Goal: Information Seeking & Learning: Learn about a topic

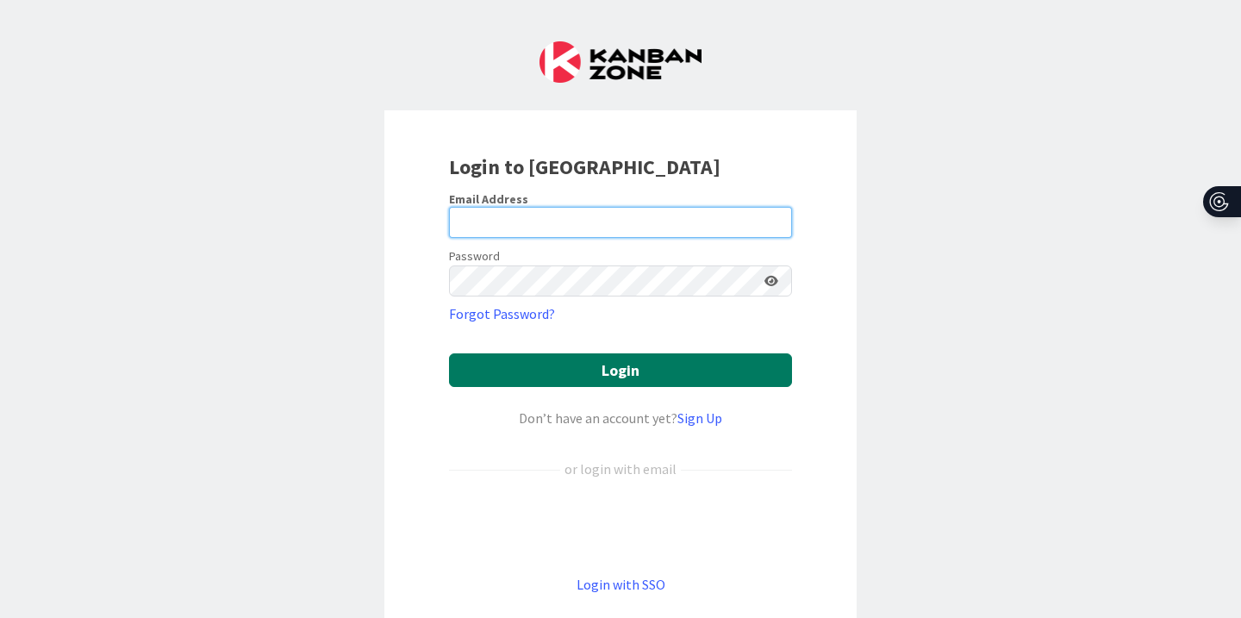
type input "[PERSON_NAME][EMAIL_ADDRESS][PERSON_NAME][DOMAIN_NAME]"
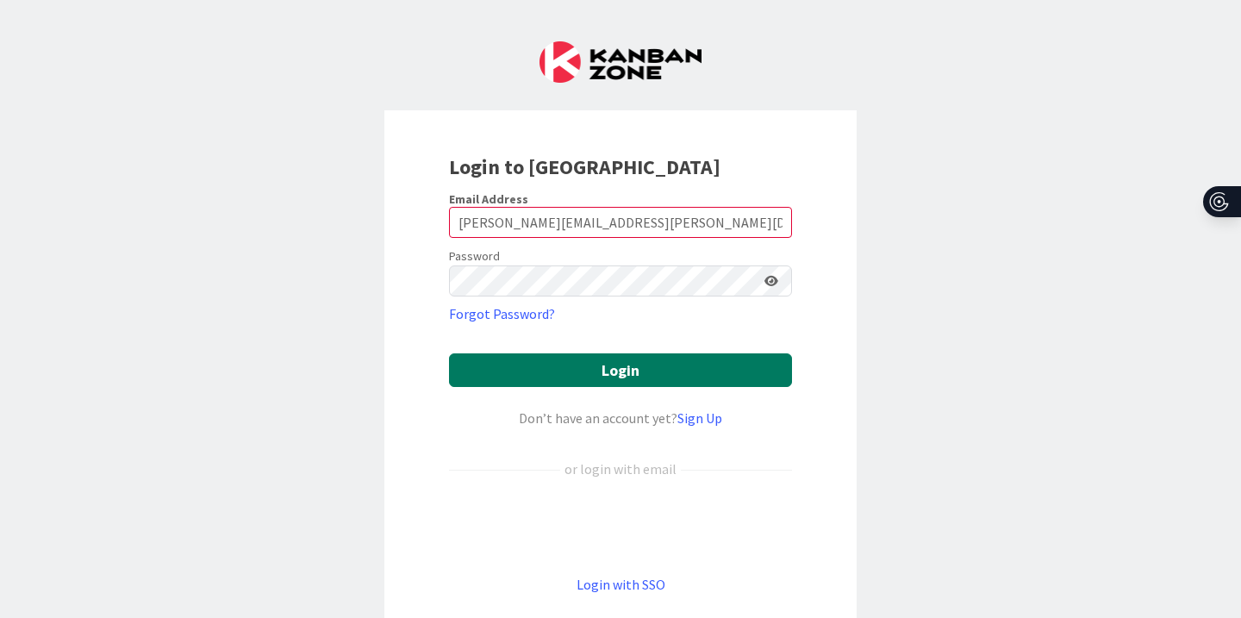
click at [583, 372] on button "Login" at bounding box center [620, 370] width 343 height 34
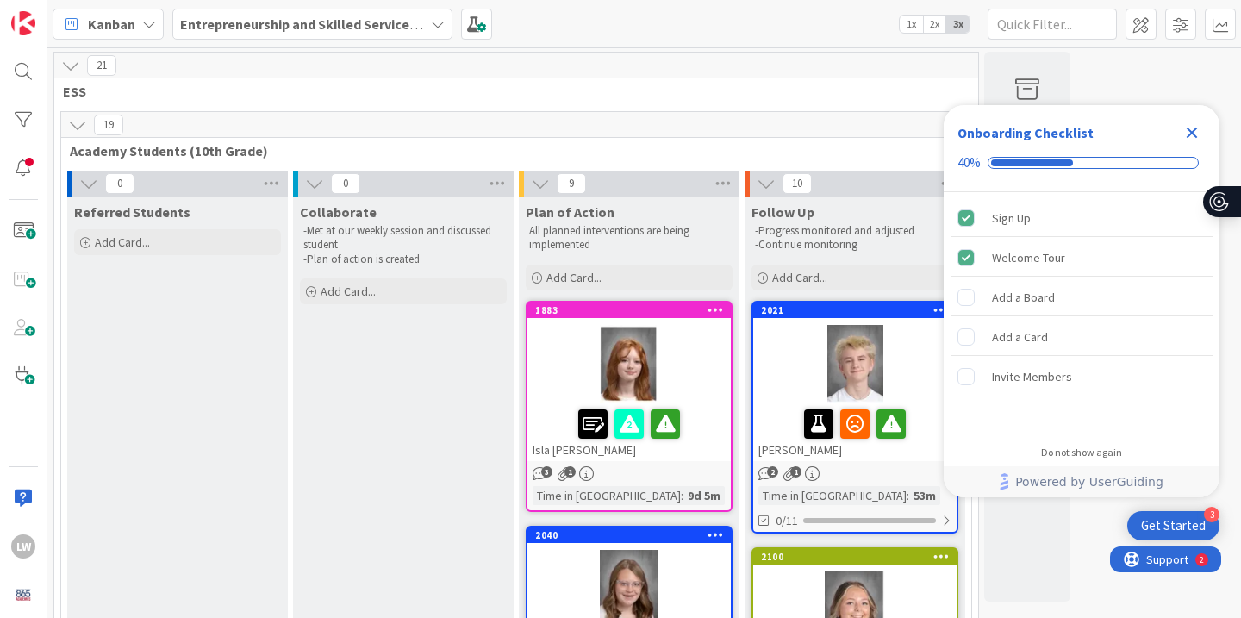
click at [1188, 129] on icon "Close Checklist" at bounding box center [1192, 133] width 11 height 11
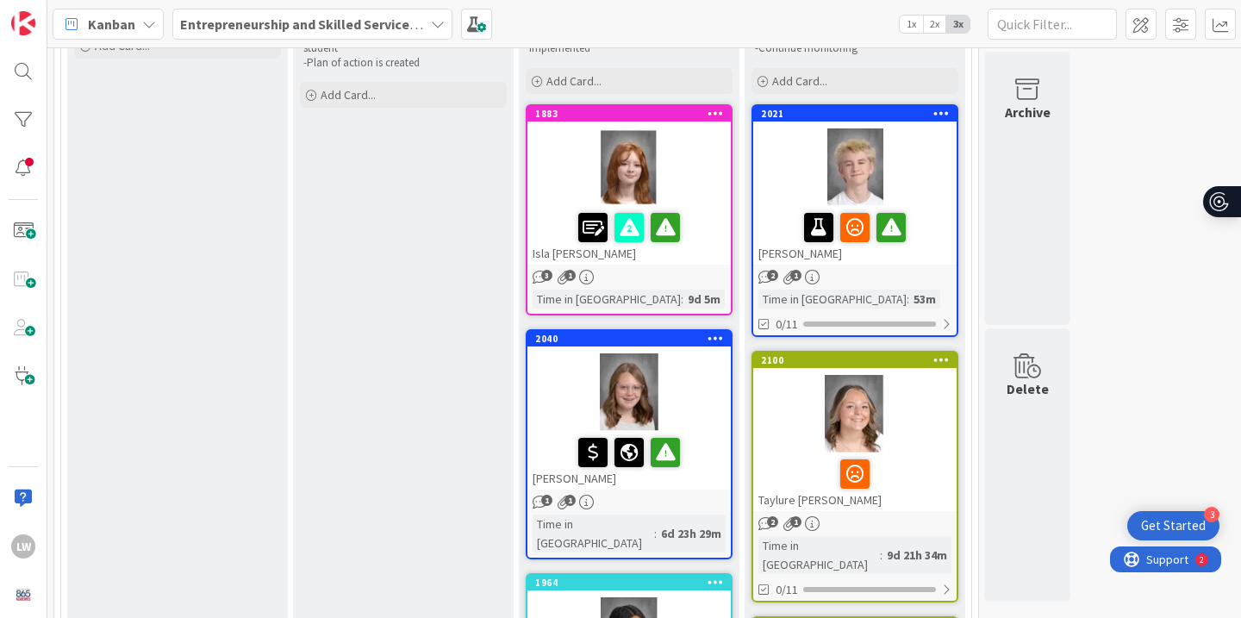
scroll to position [201, 0]
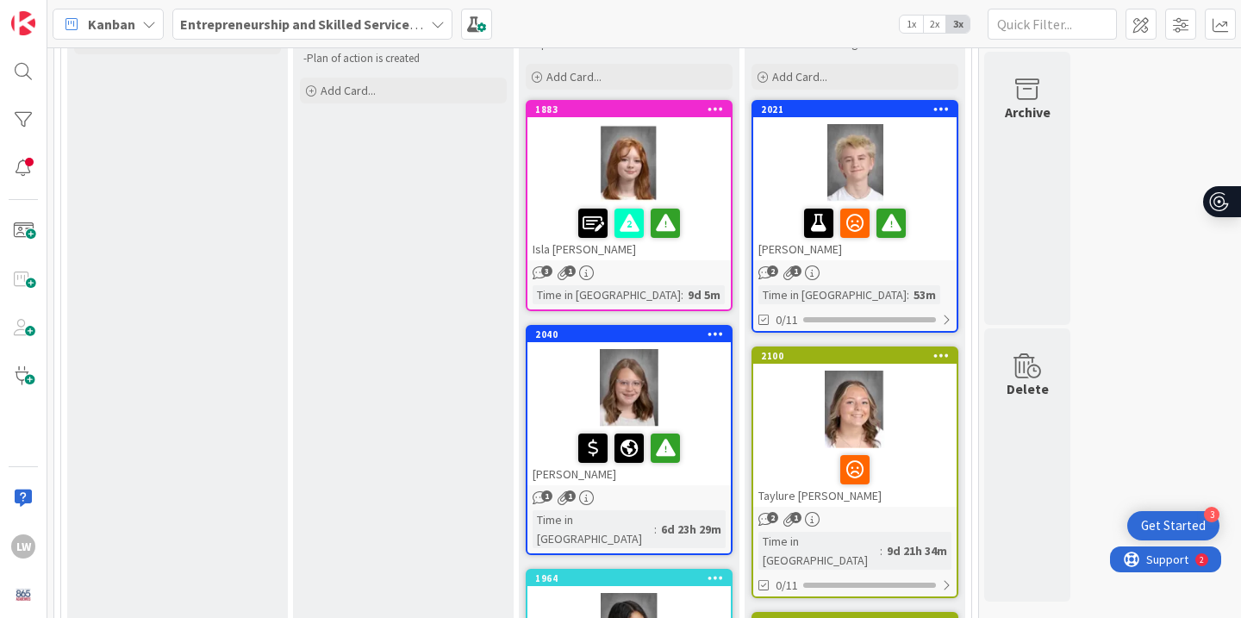
click at [917, 184] on div at bounding box center [854, 163] width 203 height 78
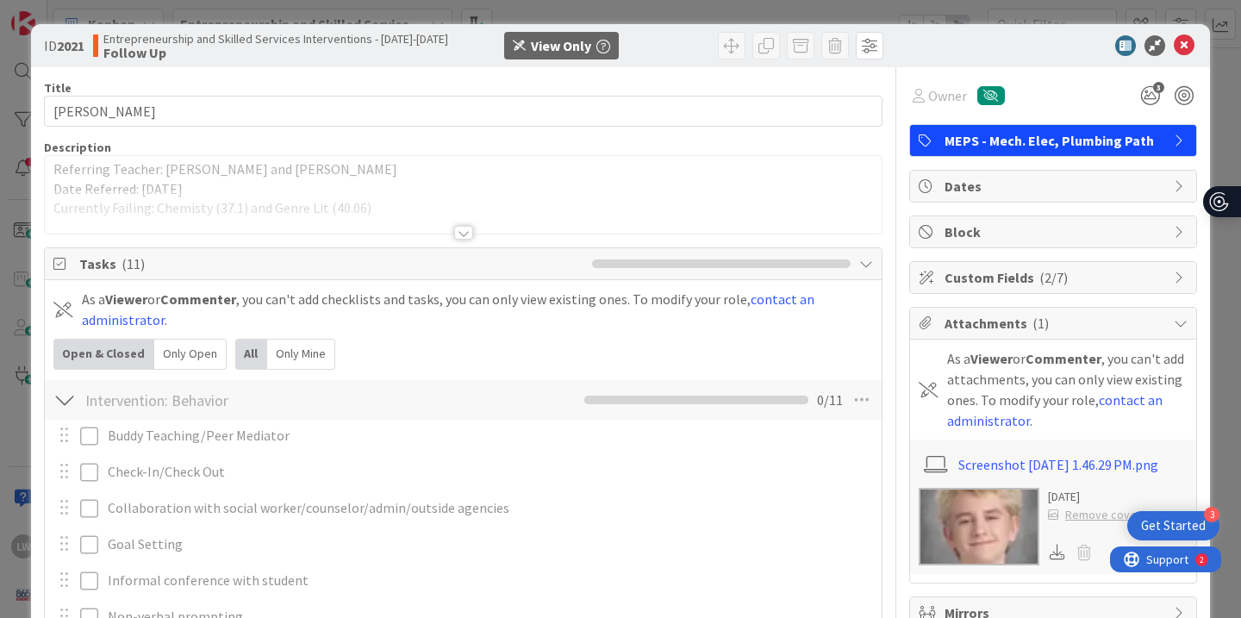
click at [464, 229] on div at bounding box center [463, 233] width 19 height 14
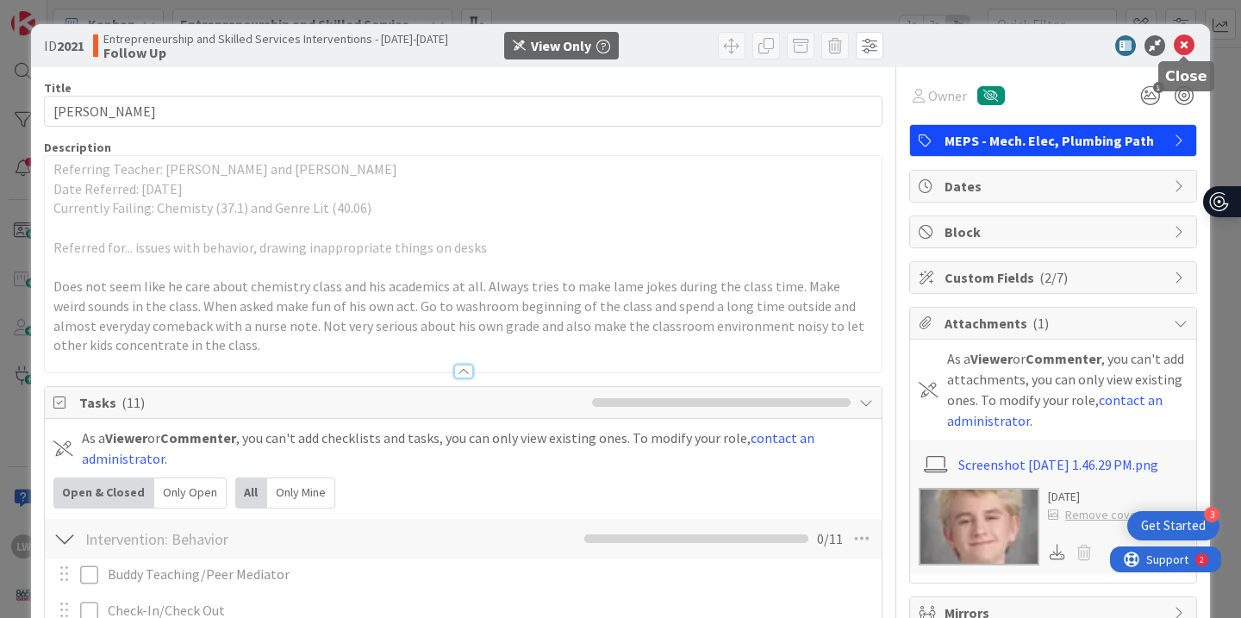
click at [1187, 51] on icon at bounding box center [1184, 45] width 21 height 21
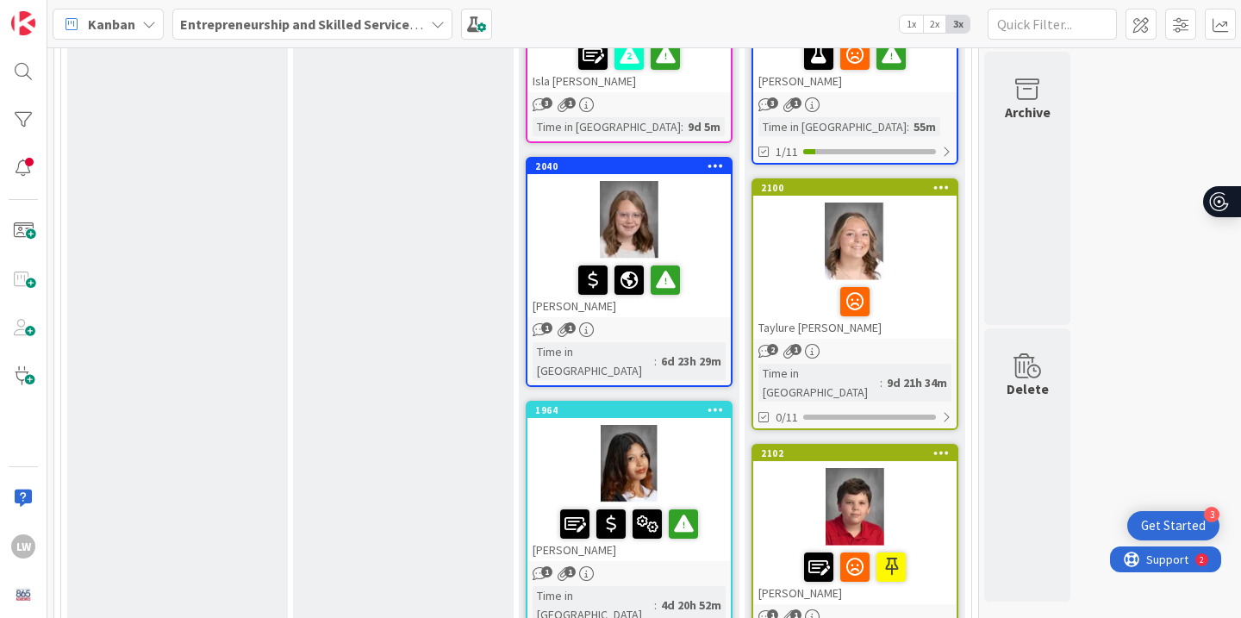
scroll to position [365, 0]
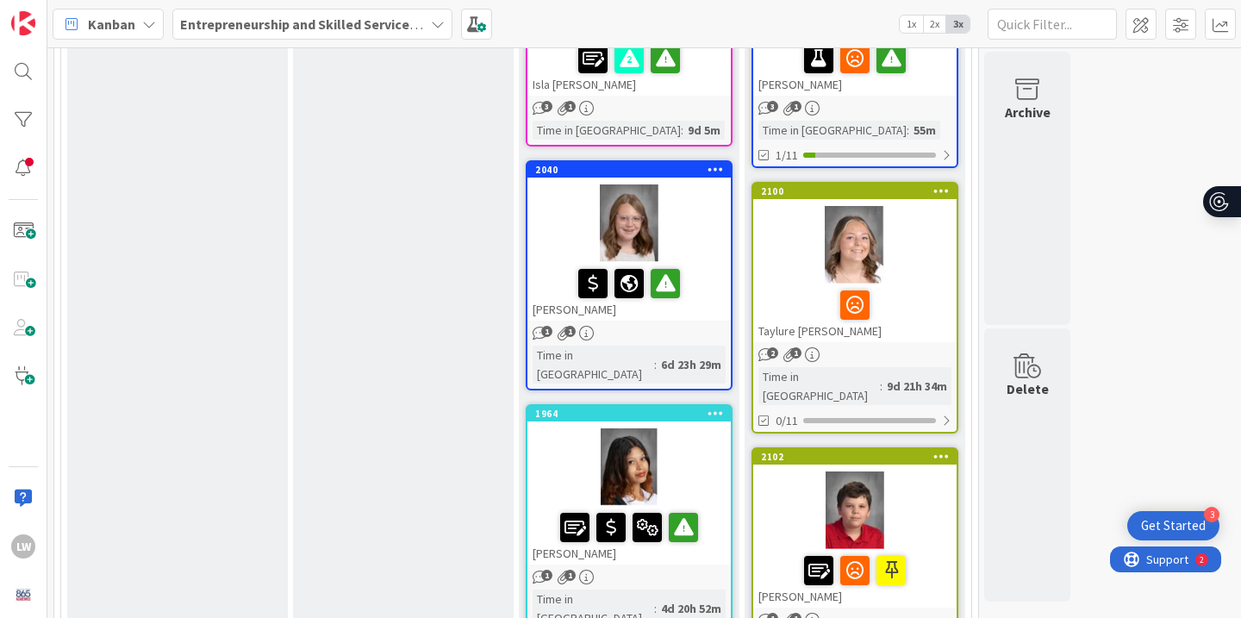
click at [913, 266] on div at bounding box center [854, 245] width 203 height 78
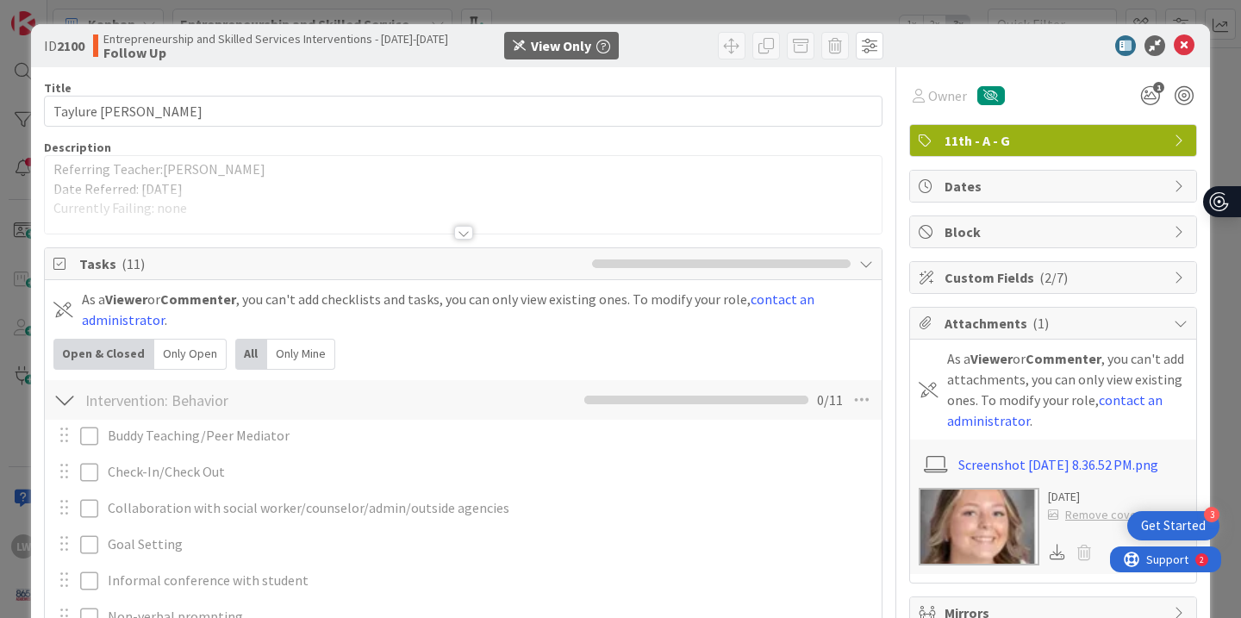
click at [463, 239] on div at bounding box center [463, 233] width 19 height 14
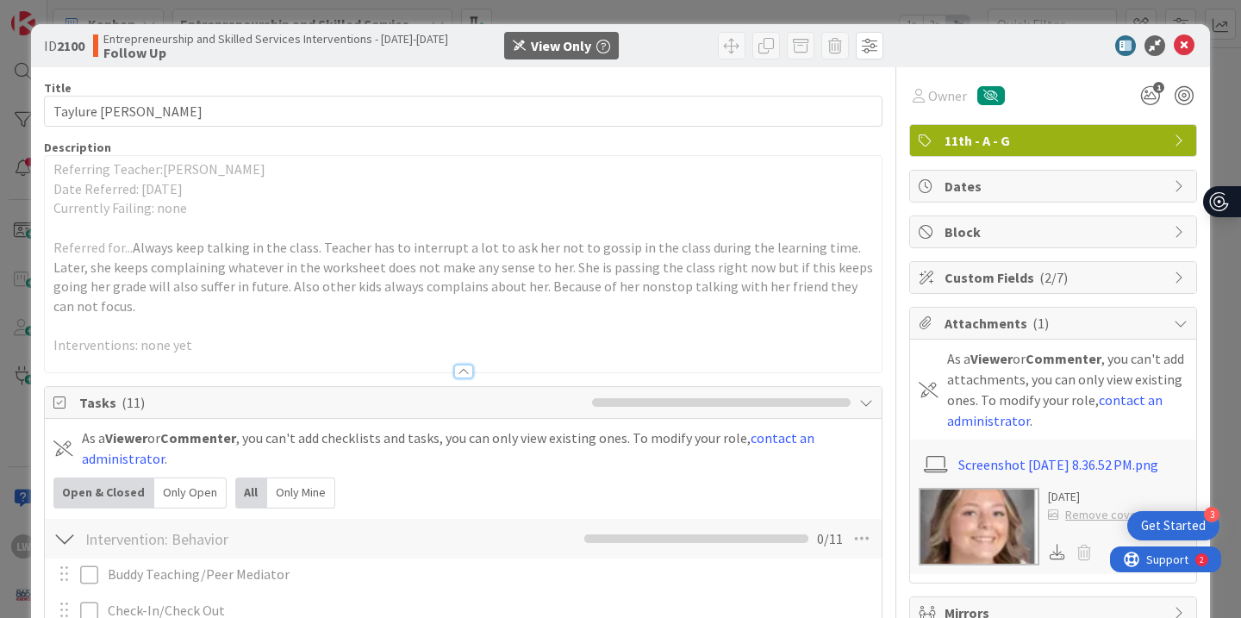
click at [462, 364] on div at bounding box center [463, 371] width 19 height 14
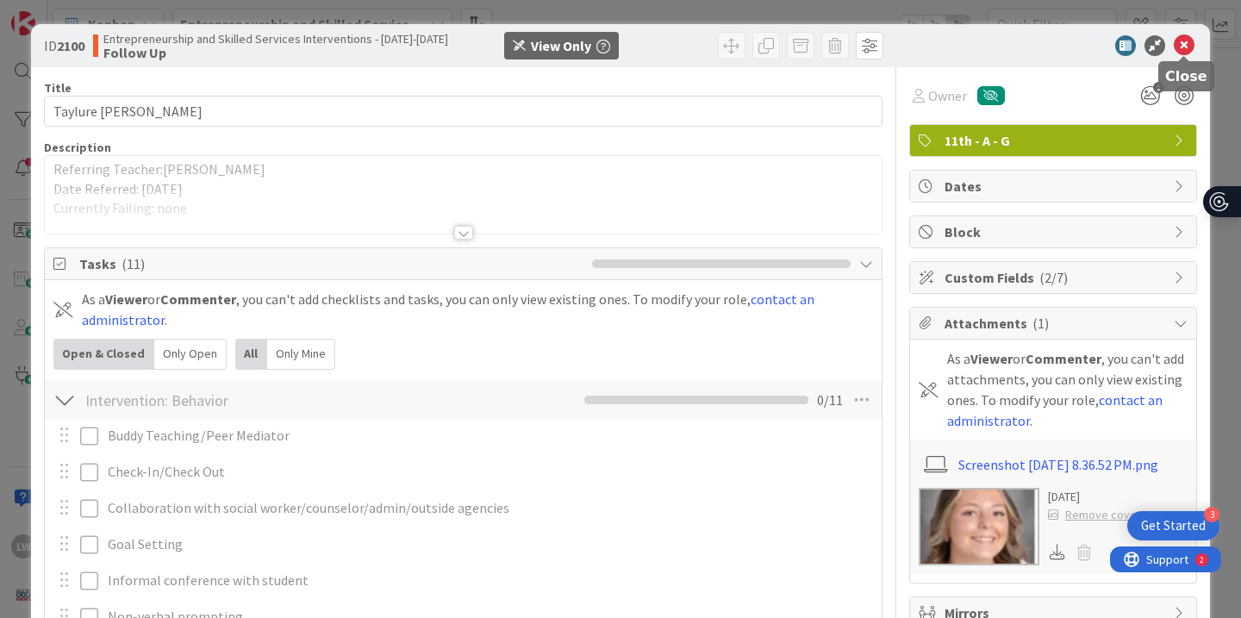
click at [1188, 54] on body "3 Get Started LW Kanban Entrepreneurship and Skilled Services Interventions - […" at bounding box center [620, 309] width 1241 height 618
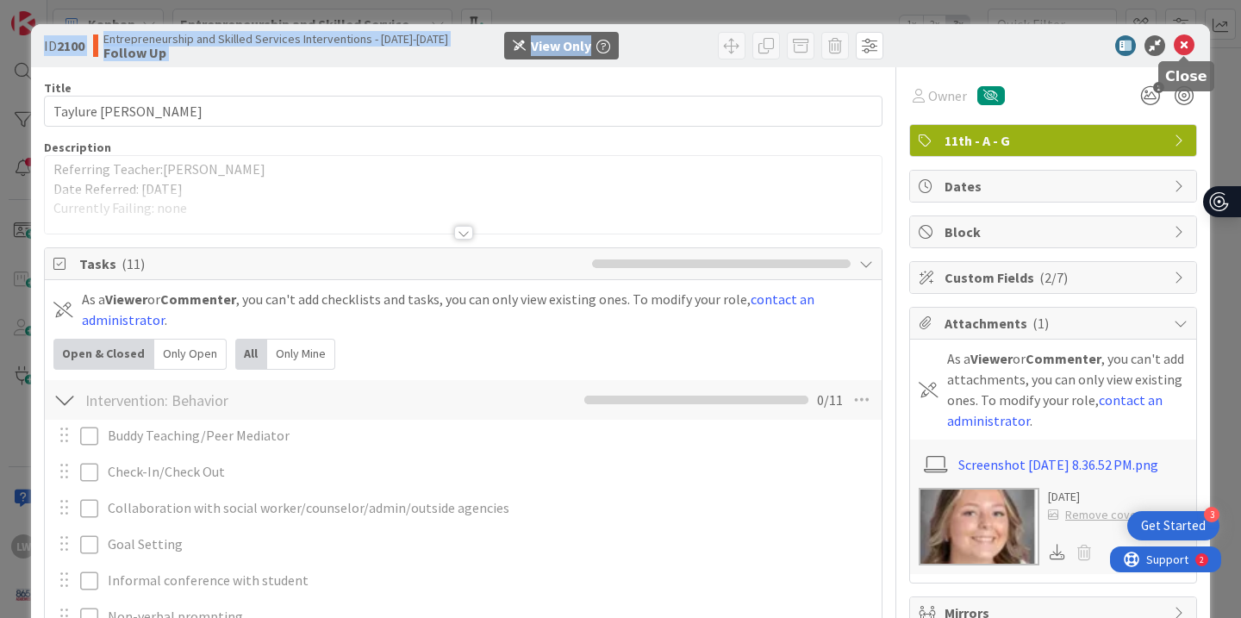
click at [1184, 46] on icon at bounding box center [1184, 45] width 21 height 21
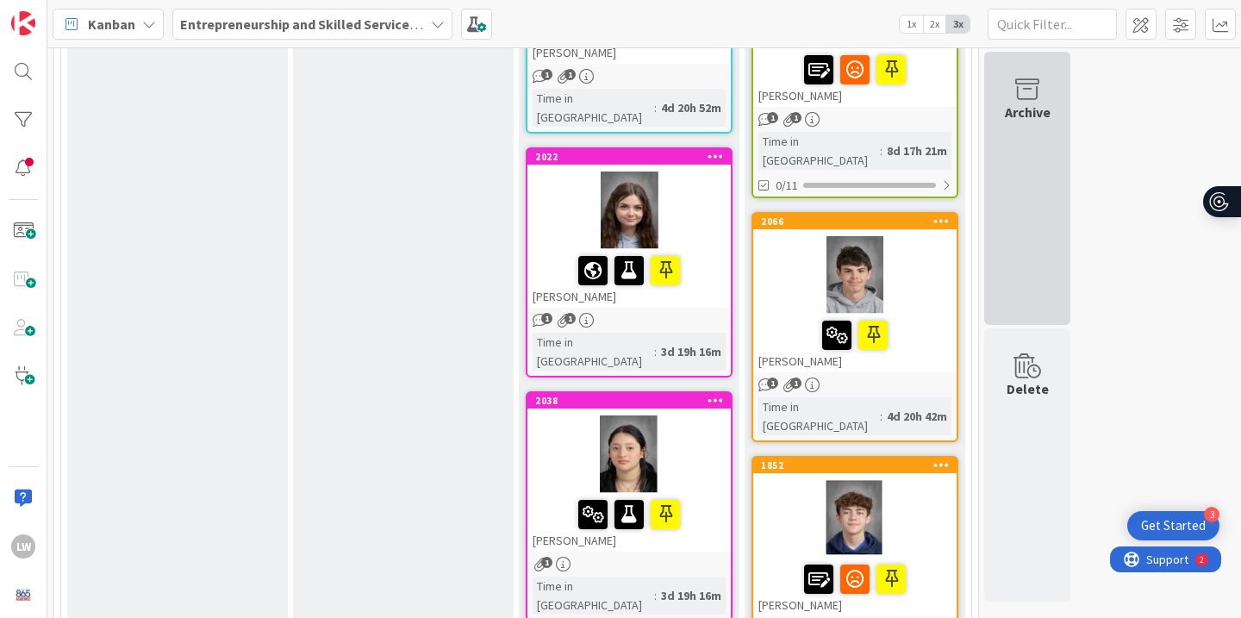
scroll to position [868, 0]
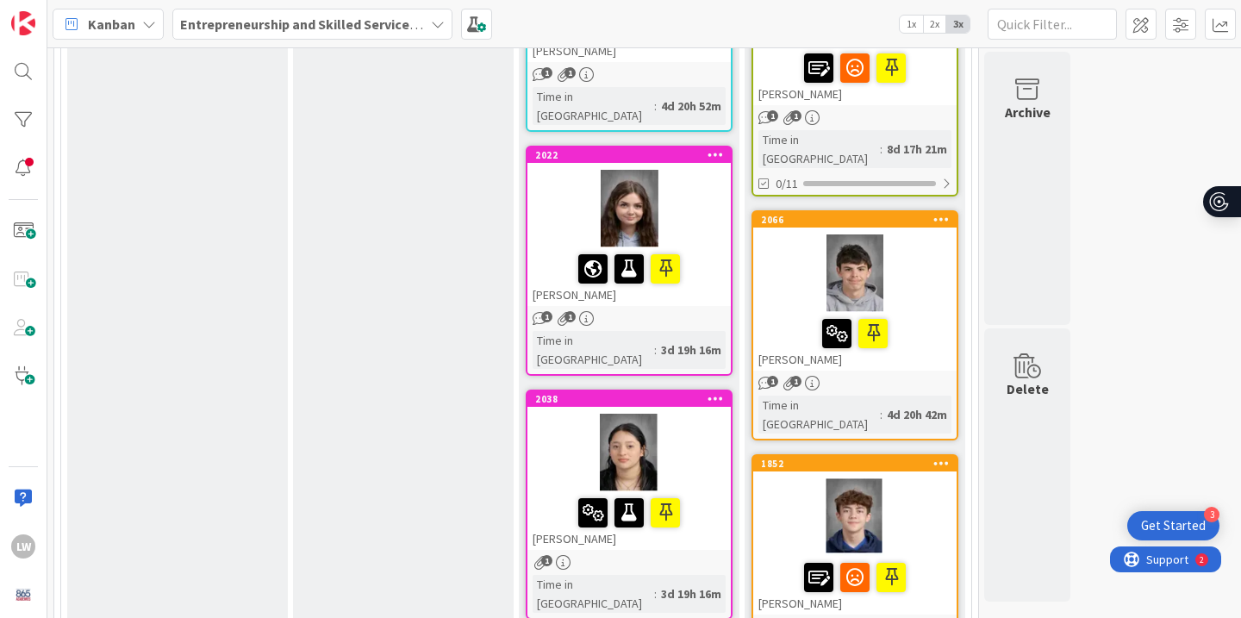
click at [955, 478] on div at bounding box center [854, 517] width 203 height 78
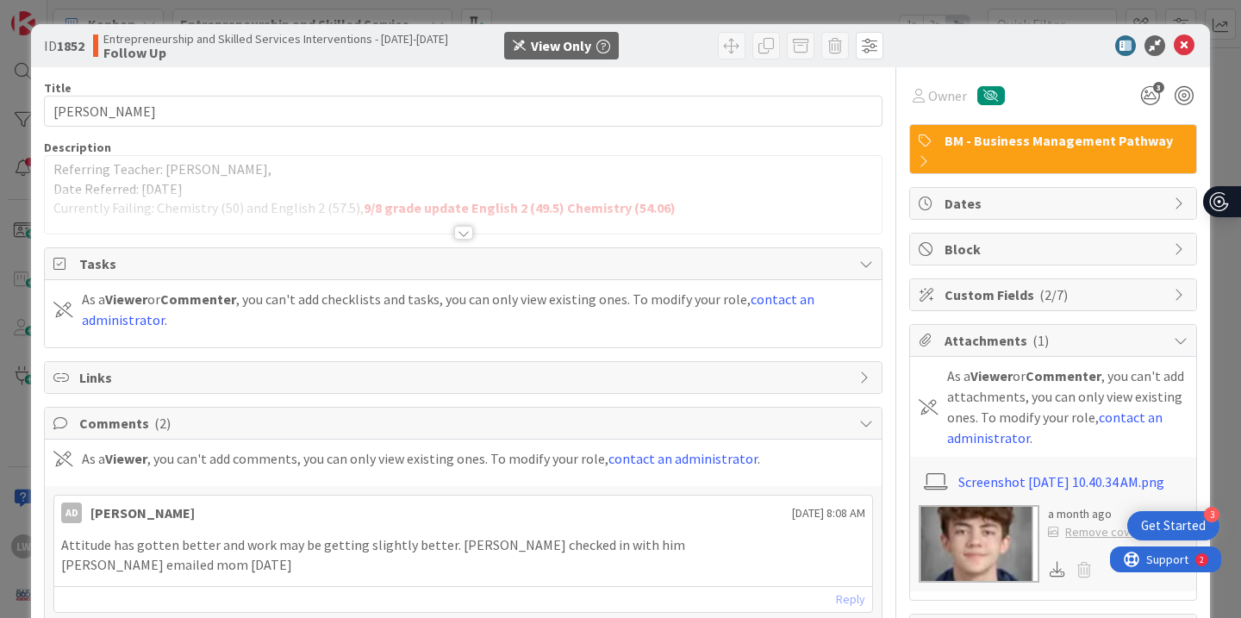
click at [476, 240] on div "Title 13 / 128 [PERSON_NAME] Description Referring Teacher: [PERSON_NAME], Date…" at bounding box center [463, 441] width 838 height 748
click at [461, 232] on div at bounding box center [463, 233] width 19 height 14
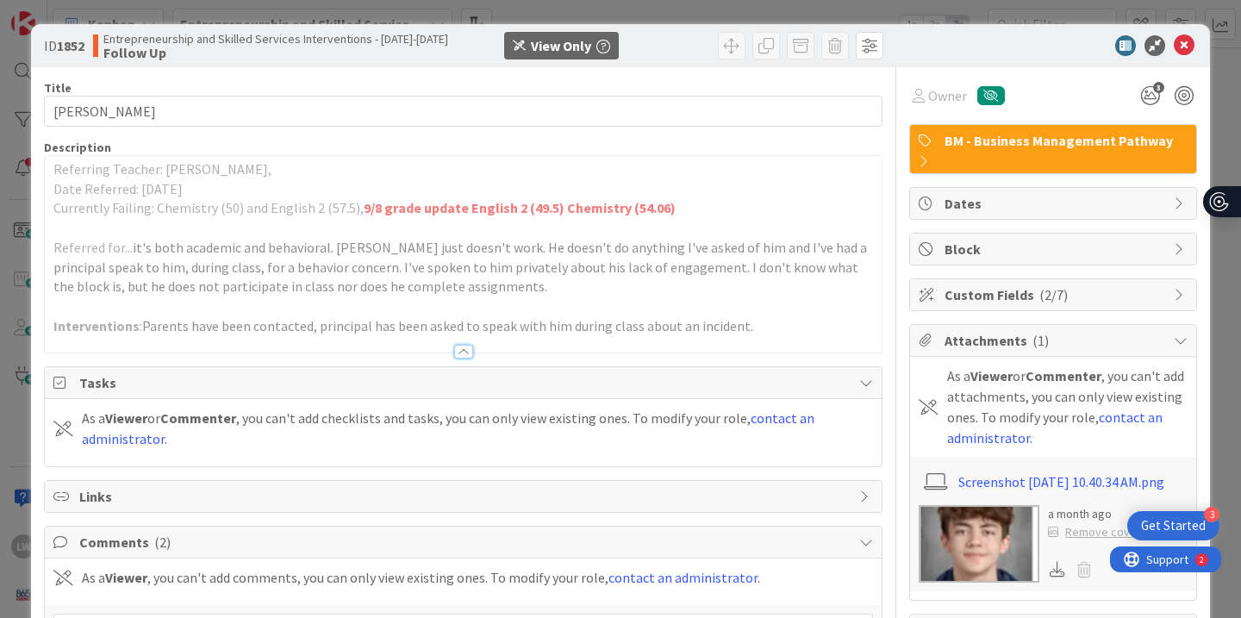
click at [462, 352] on div at bounding box center [463, 352] width 19 height 14
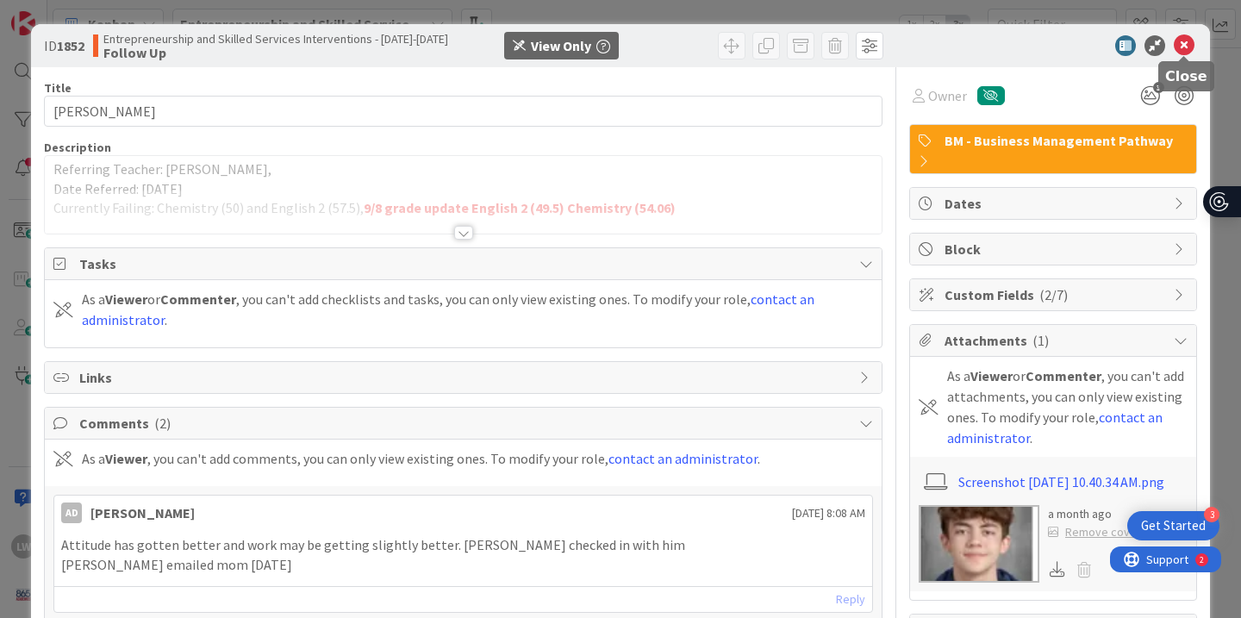
click at [1184, 49] on icon at bounding box center [1184, 45] width 21 height 21
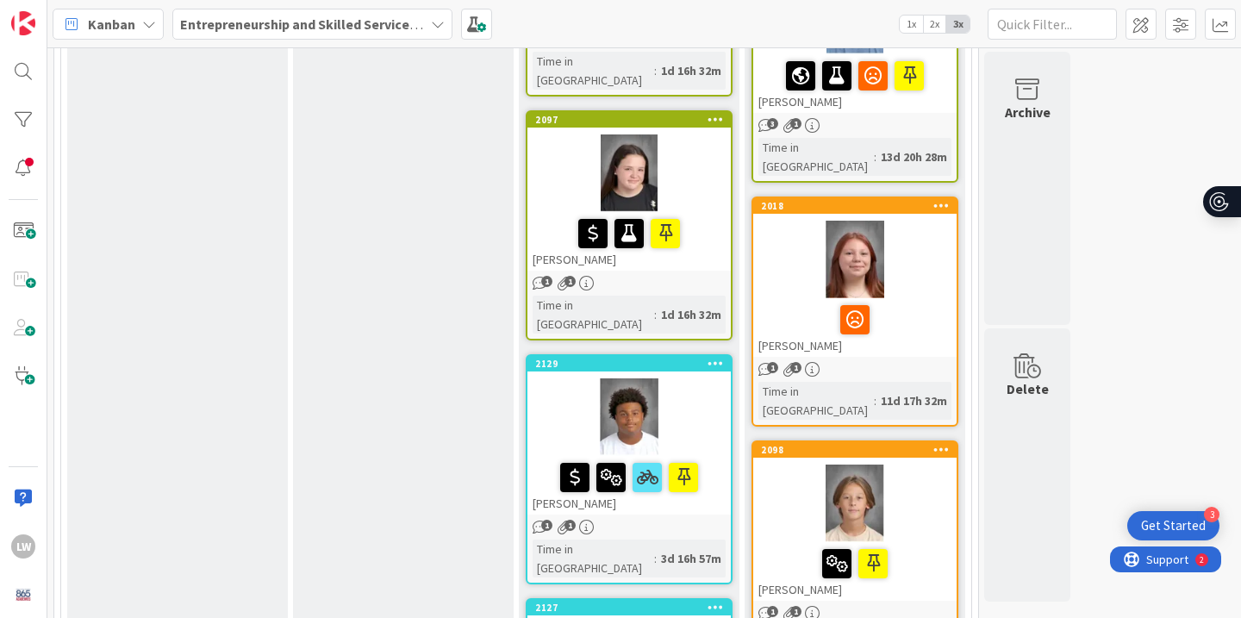
scroll to position [1635, 0]
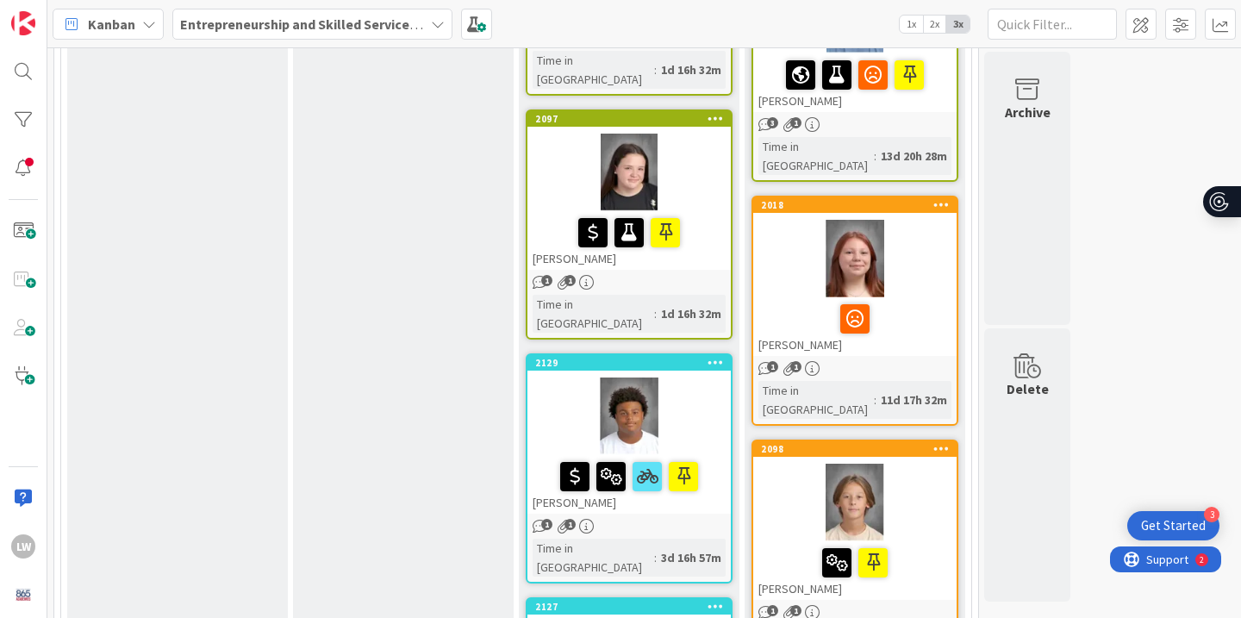
click at [942, 464] on div at bounding box center [854, 503] width 203 height 78
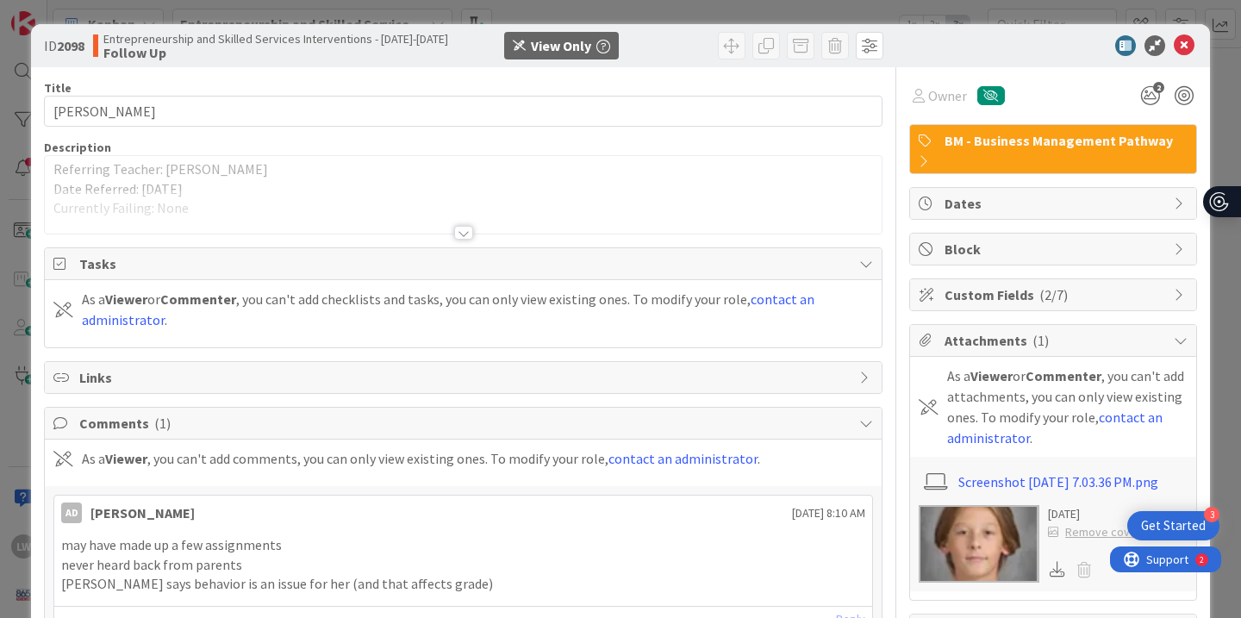
click at [468, 236] on div at bounding box center [463, 233] width 19 height 14
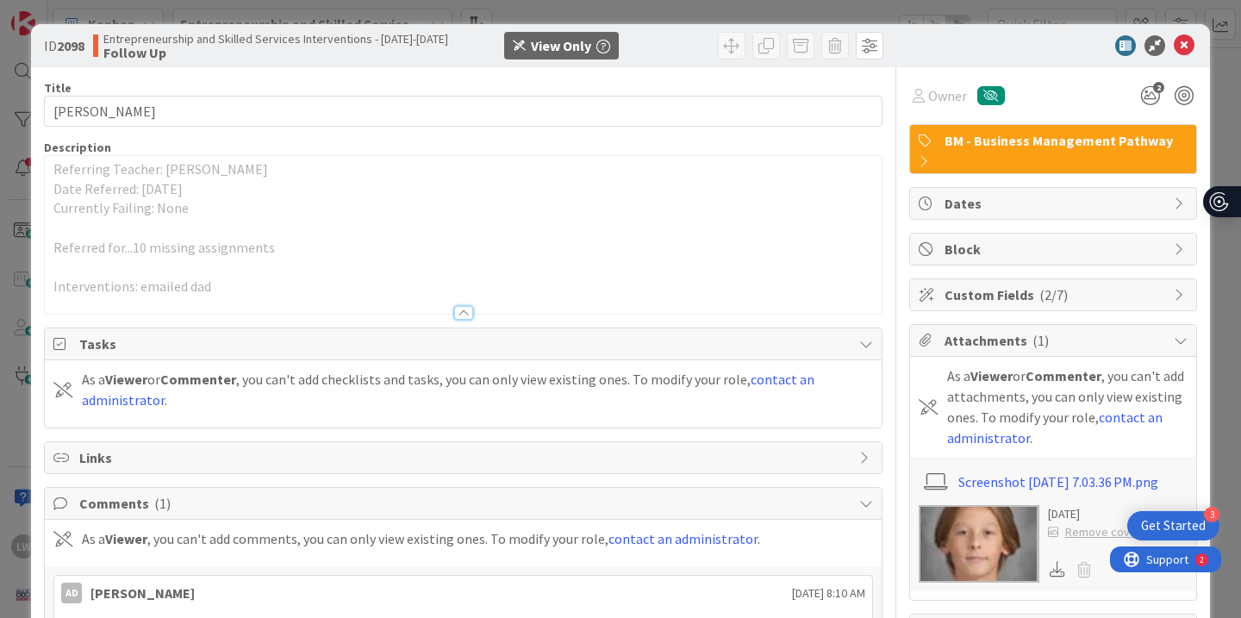
click at [460, 309] on div at bounding box center [463, 313] width 19 height 14
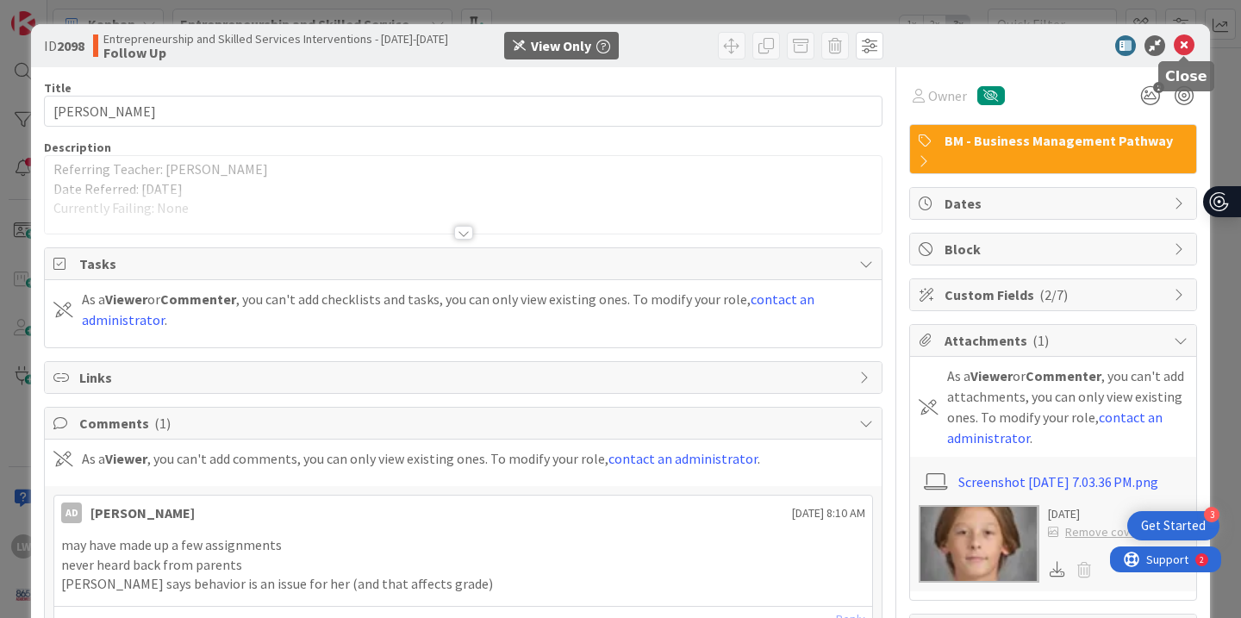
click at [1182, 39] on icon at bounding box center [1184, 45] width 21 height 21
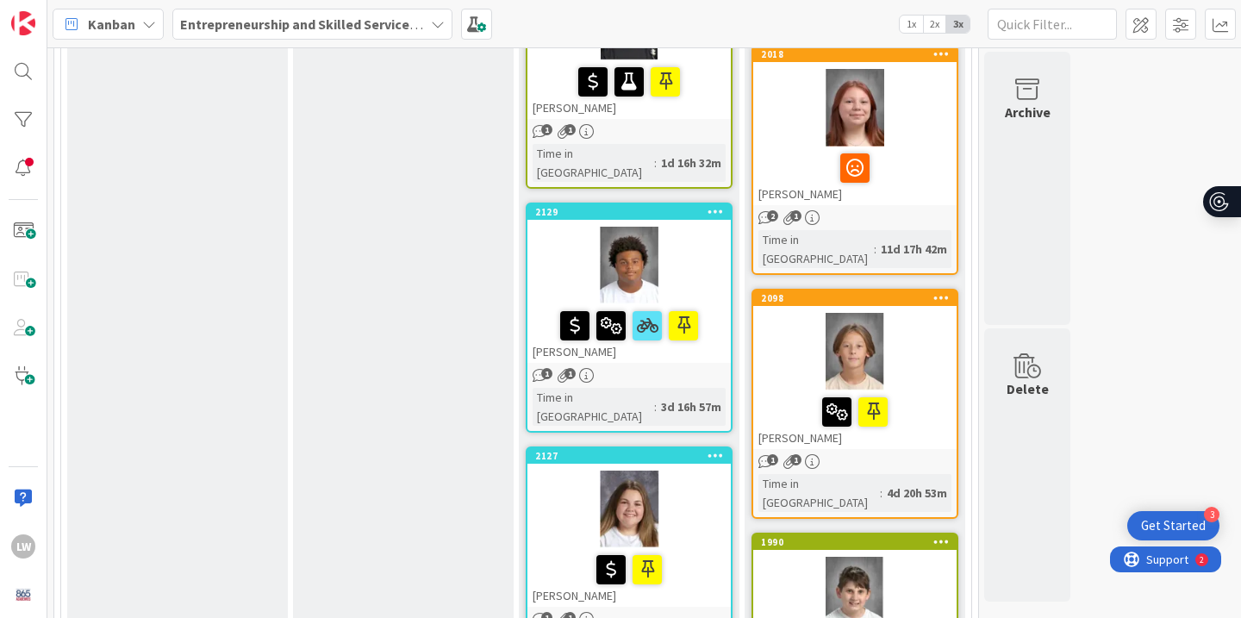
scroll to position [1789, 0]
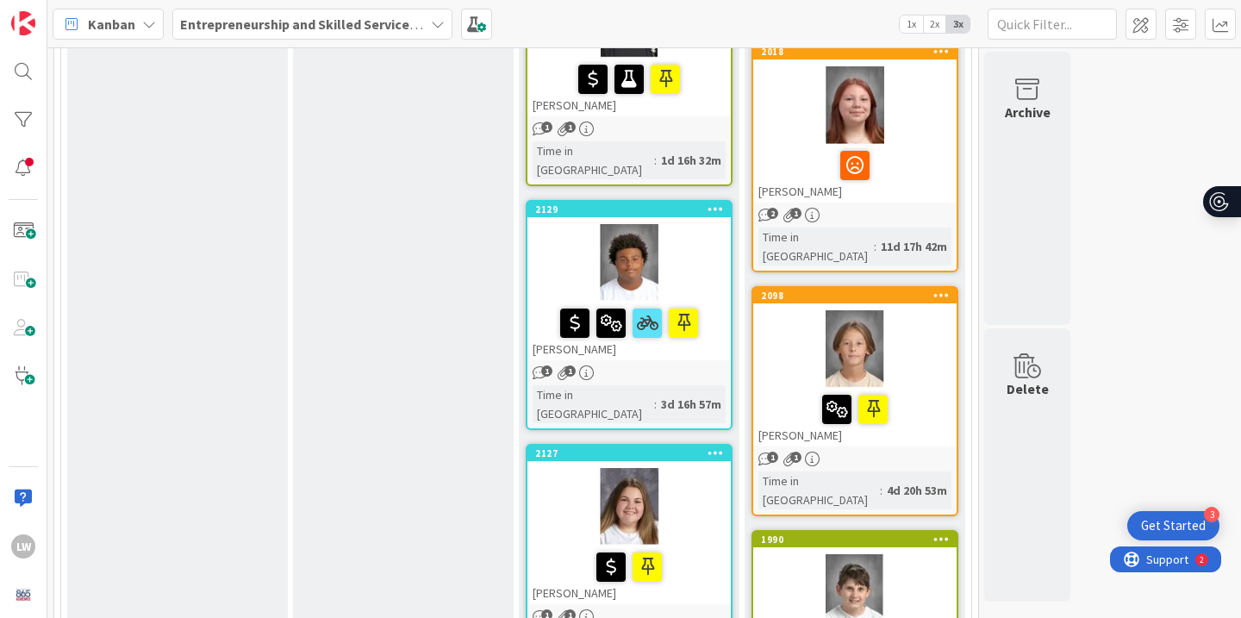
click at [931, 391] on div at bounding box center [854, 409] width 193 height 36
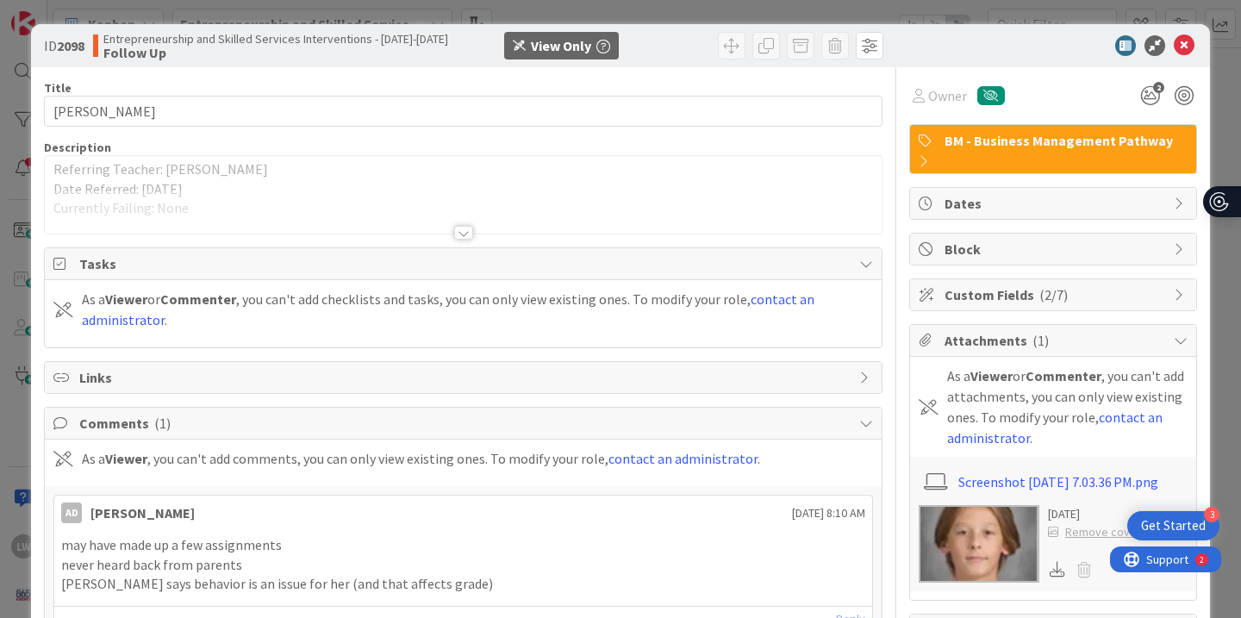
click at [453, 235] on div "Title 12 / 128 [PERSON_NAME] Description Referring Teacher: [PERSON_NAME] Date …" at bounding box center [463, 379] width 838 height 625
click at [455, 233] on div at bounding box center [463, 233] width 19 height 14
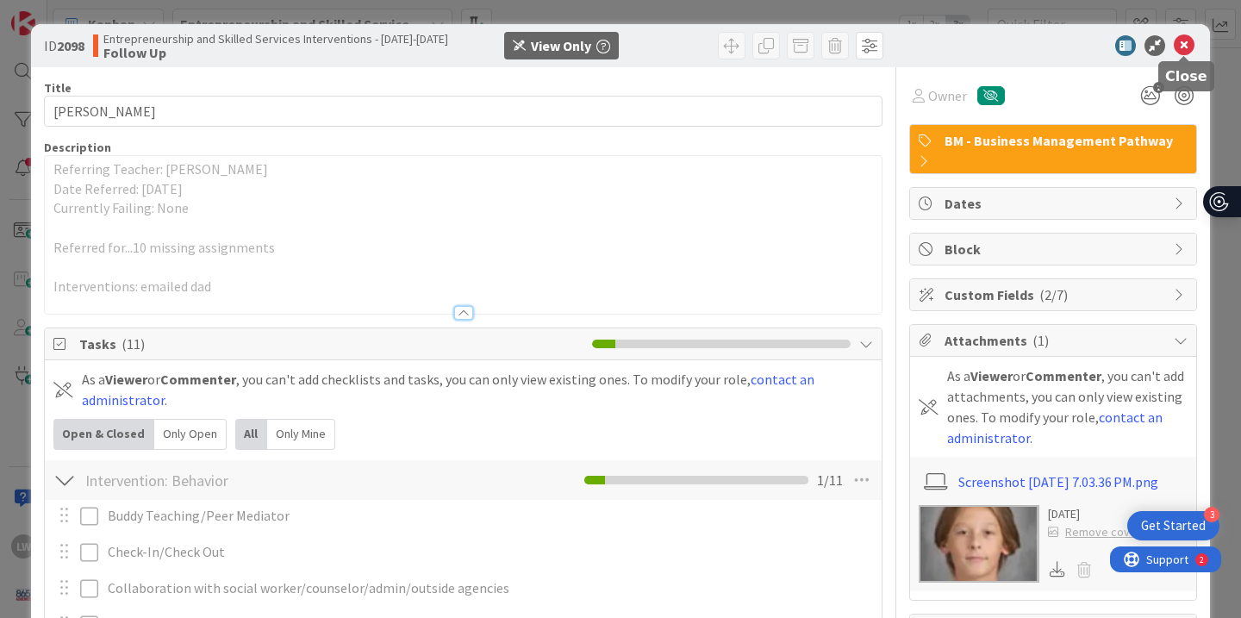
click at [1191, 49] on icon at bounding box center [1184, 45] width 21 height 21
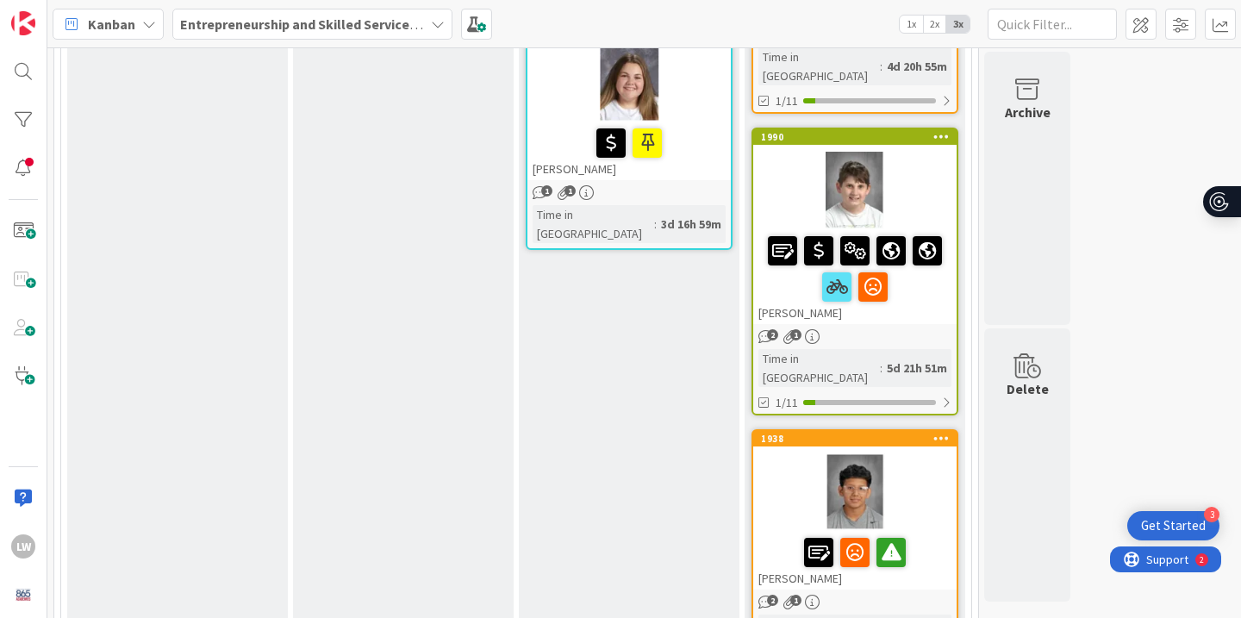
scroll to position [2205, 0]
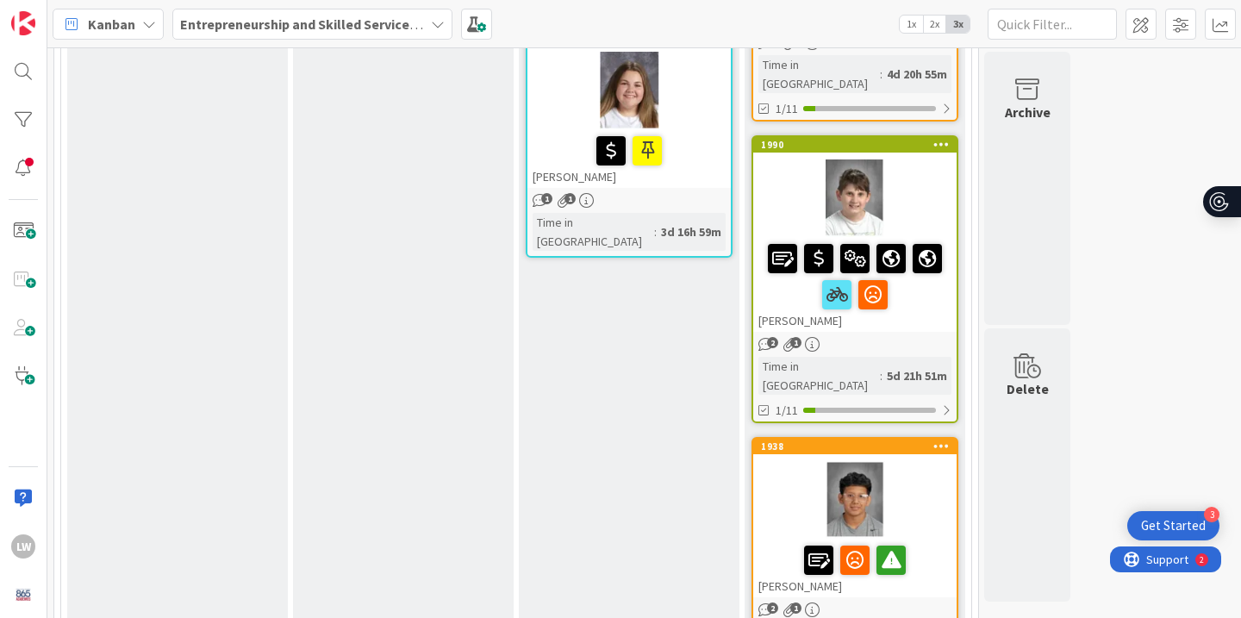
click at [905, 461] on div at bounding box center [854, 500] width 203 height 78
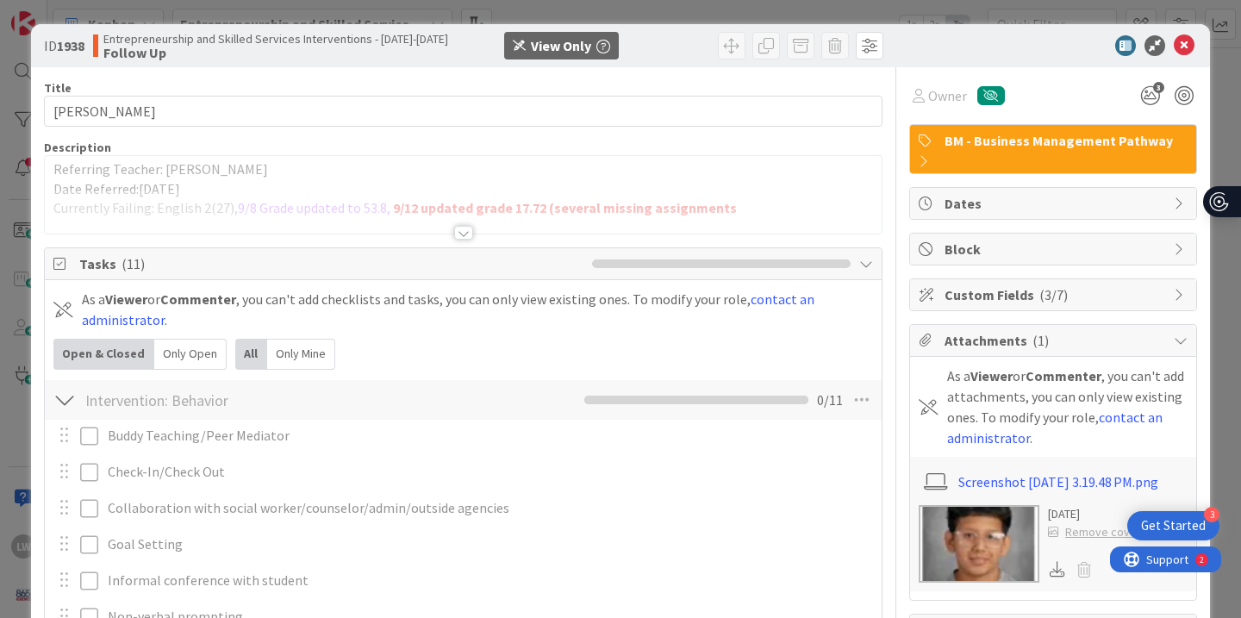
click at [469, 228] on div at bounding box center [463, 233] width 19 height 14
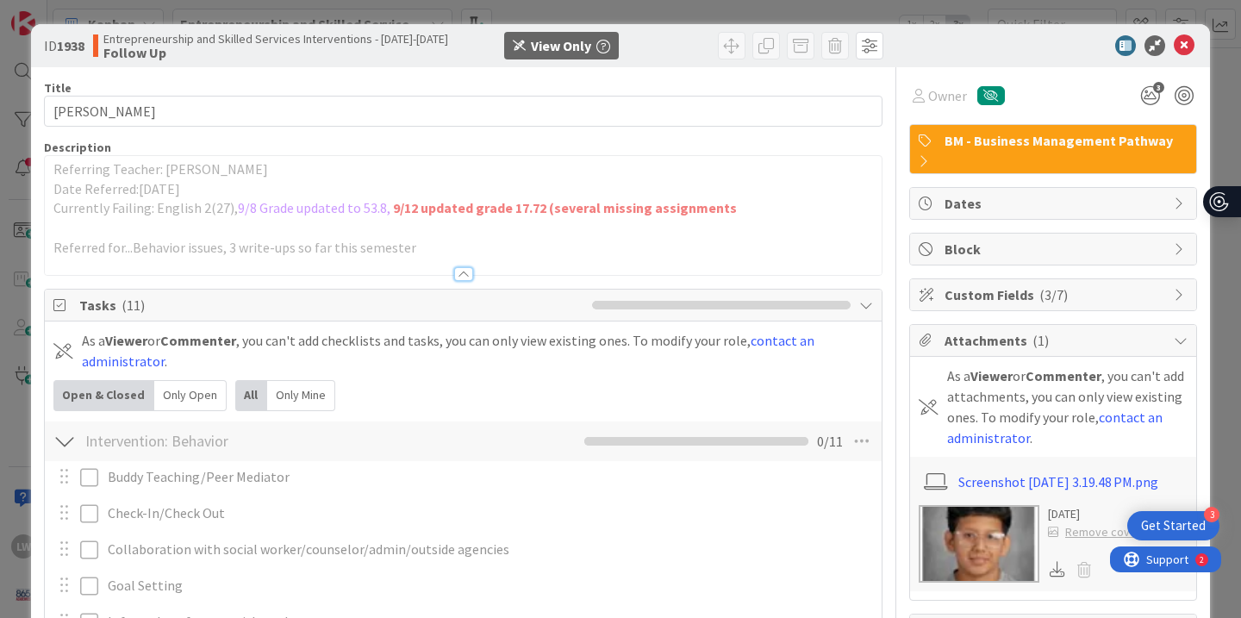
click at [462, 275] on div at bounding box center [463, 274] width 19 height 14
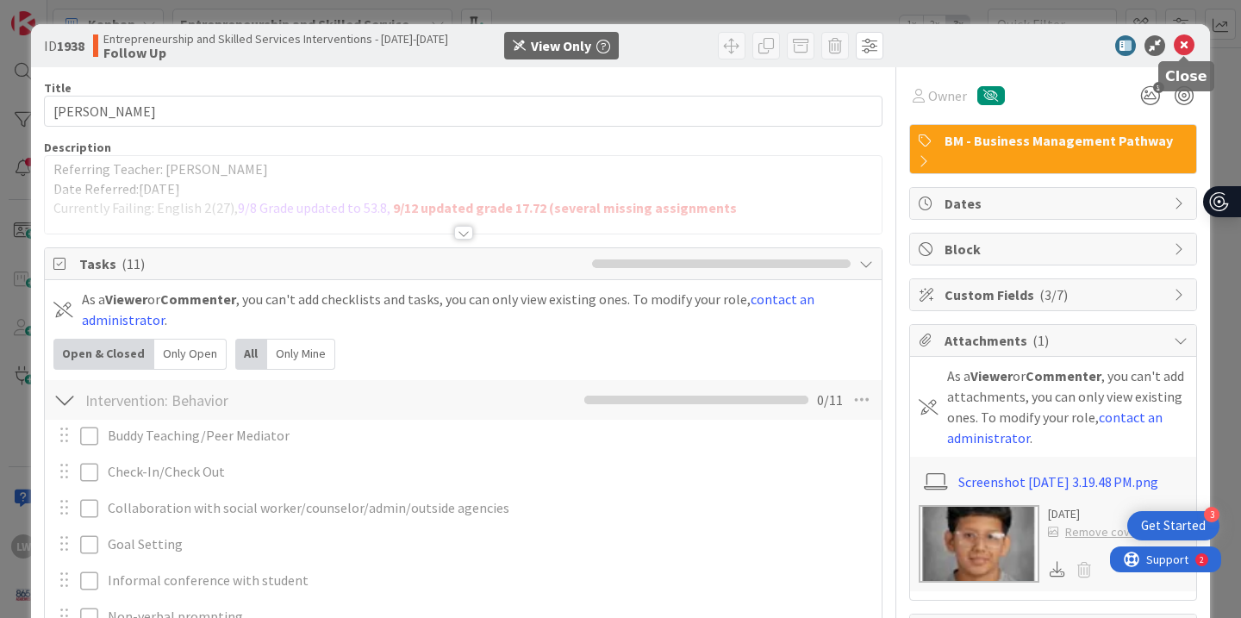
click at [1187, 49] on icon at bounding box center [1184, 45] width 21 height 21
